Goal: Information Seeking & Learning: Learn about a topic

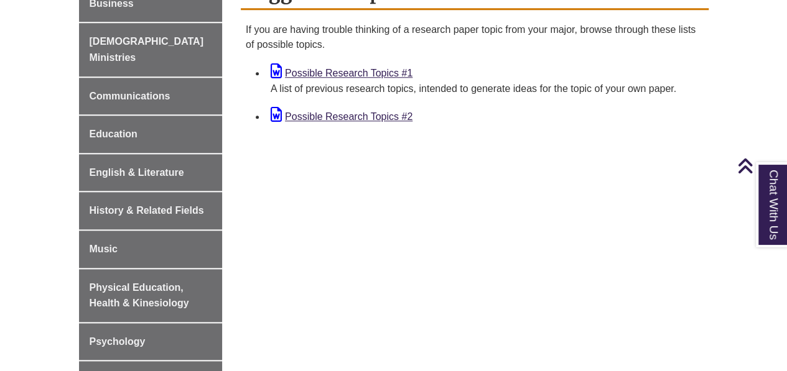
scroll to position [586, 0]
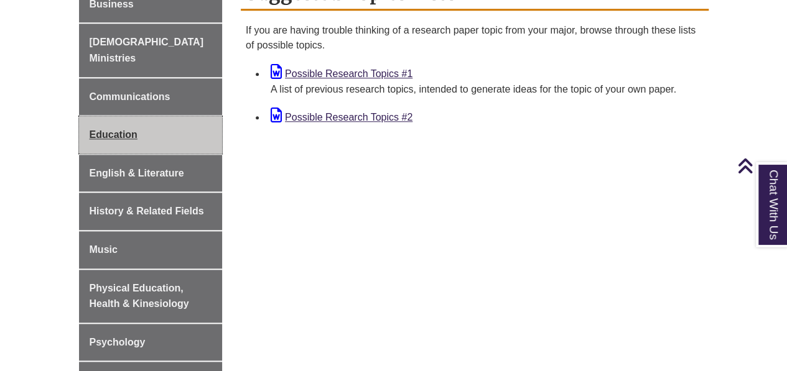
click at [174, 118] on link "Education" at bounding box center [151, 134] width 144 height 37
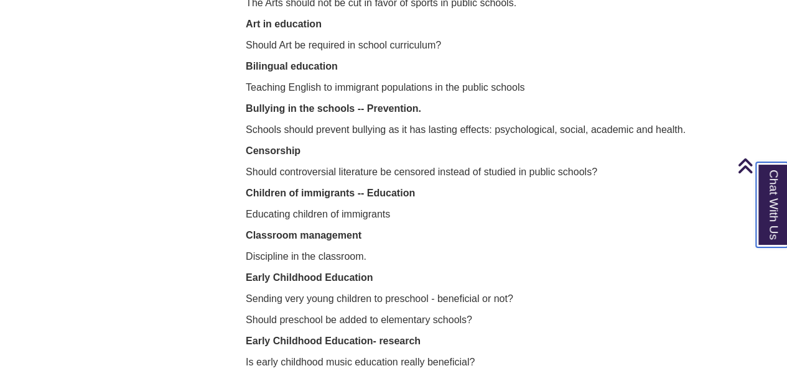
scroll to position [1599, 0]
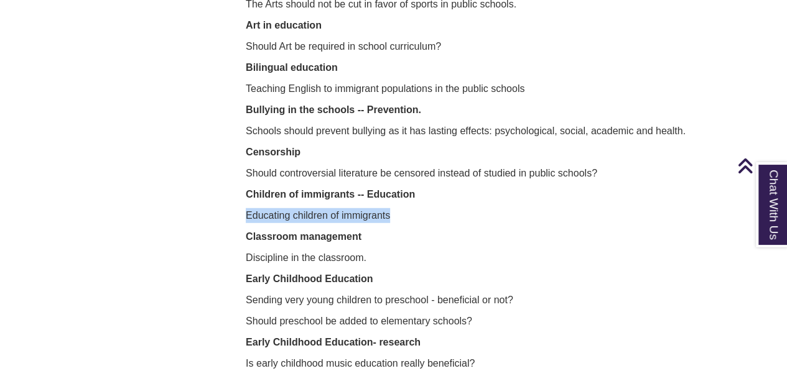
drag, startPoint x: 243, startPoint y: 213, endPoint x: 406, endPoint y: 220, distance: 163.2
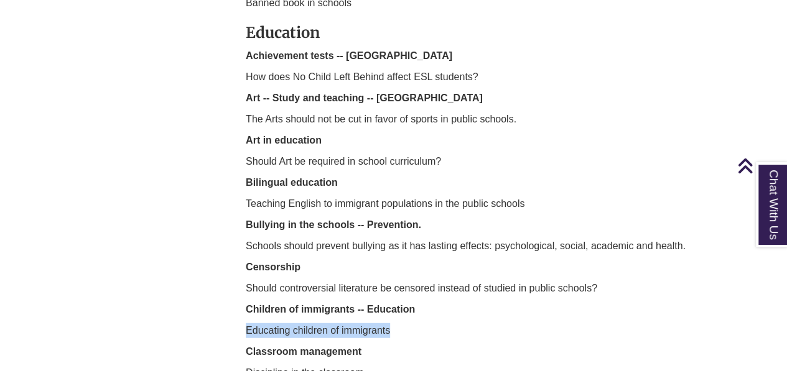
scroll to position [1483, 0]
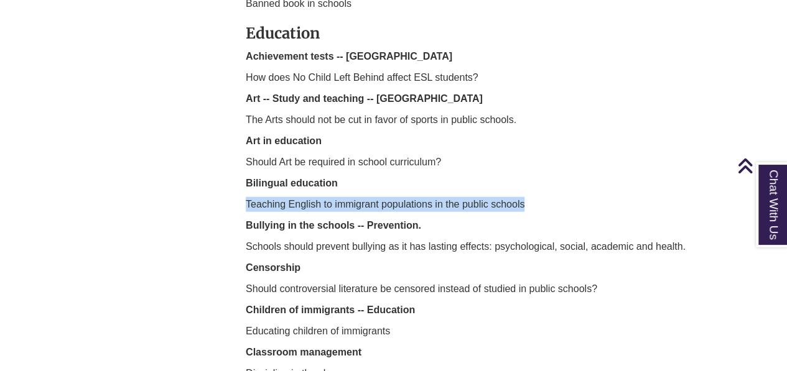
drag, startPoint x: 245, startPoint y: 200, endPoint x: 554, endPoint y: 197, distance: 309.2
click at [554, 197] on p "Teaching English to immigrant populations in the public schools" at bounding box center [475, 204] width 458 height 15
copy p "Teaching English to immigrant populations in the public schools"
